Goal: Transaction & Acquisition: Purchase product/service

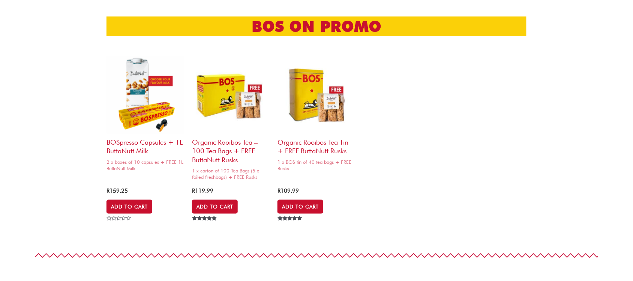
scroll to position [189, 0]
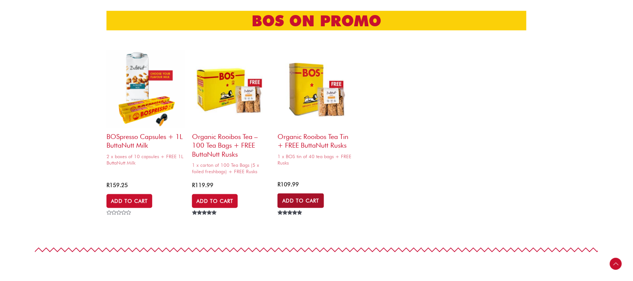
click at [295, 200] on link "Add to Cart" at bounding box center [301, 200] width 47 height 14
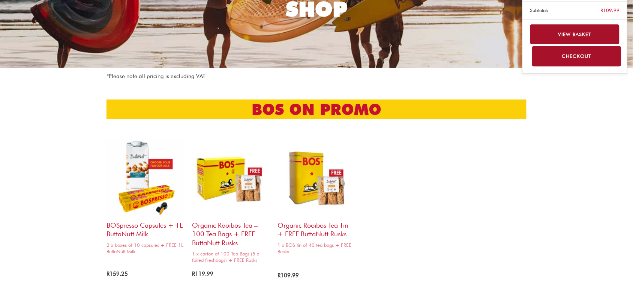
scroll to position [0, 0]
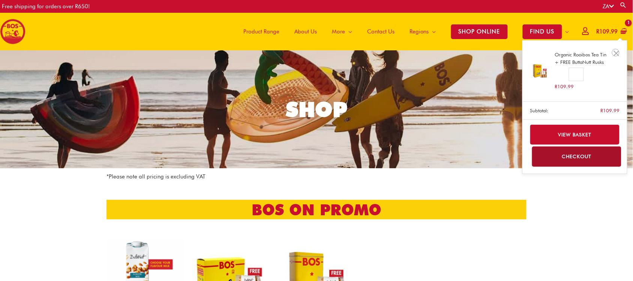
click at [561, 159] on link "Checkout" at bounding box center [577, 156] width 90 height 20
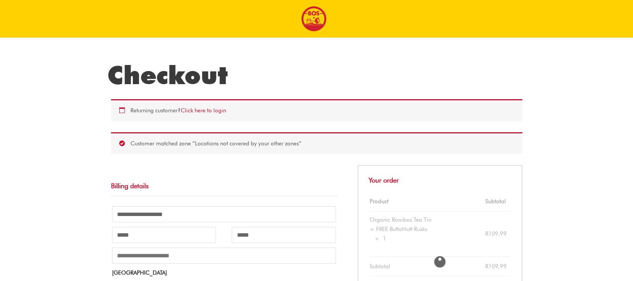
select select "**"
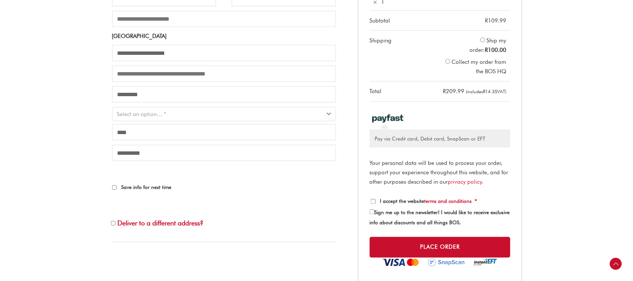
scroll to position [235, 0]
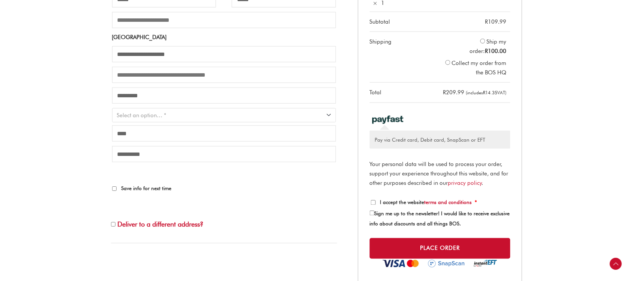
click at [460, 65] on li "Collect my order from the BOS HQ" at bounding box center [474, 67] width 65 height 21
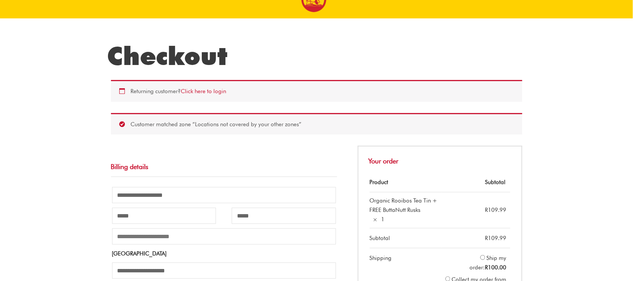
scroll to position [0, 0]
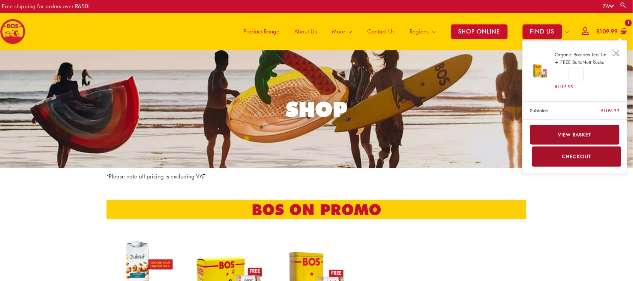
click at [572, 128] on link "View basket" at bounding box center [575, 135] width 90 height 20
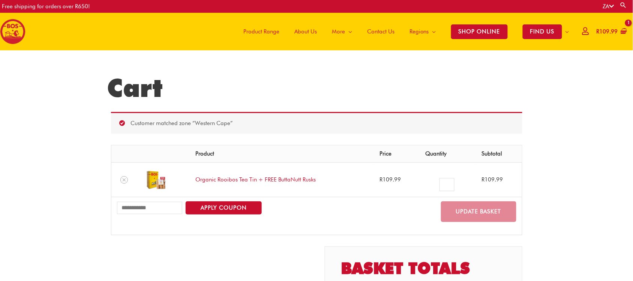
click at [144, 213] on input "Coupon:" at bounding box center [150, 207] width 66 height 12
type input "********"
click at [201, 209] on button "Apply coupon" at bounding box center [224, 207] width 76 height 13
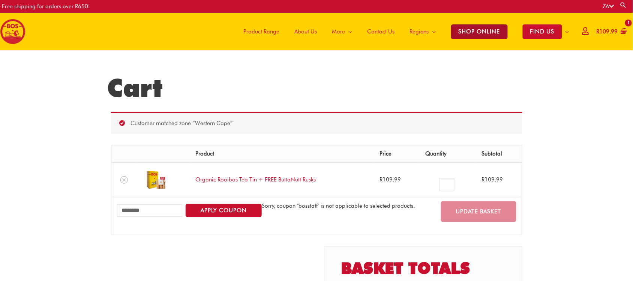
click at [483, 33] on span "SHOP ONLINE" at bounding box center [479, 31] width 57 height 15
